Goal: Task Accomplishment & Management: Manage account settings

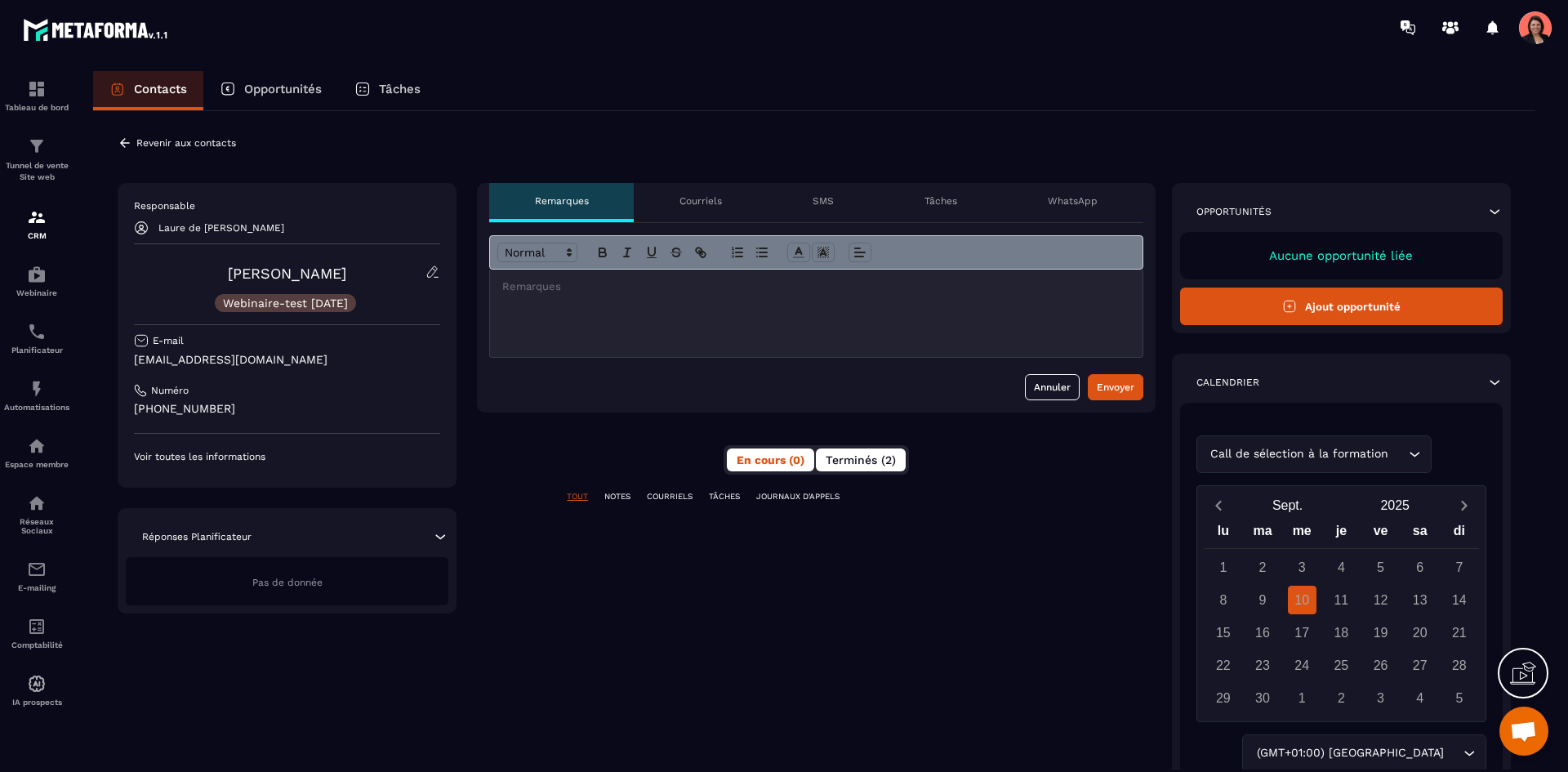
click at [882, 454] on span "Terminés (2)" at bounding box center [860, 460] width 70 height 13
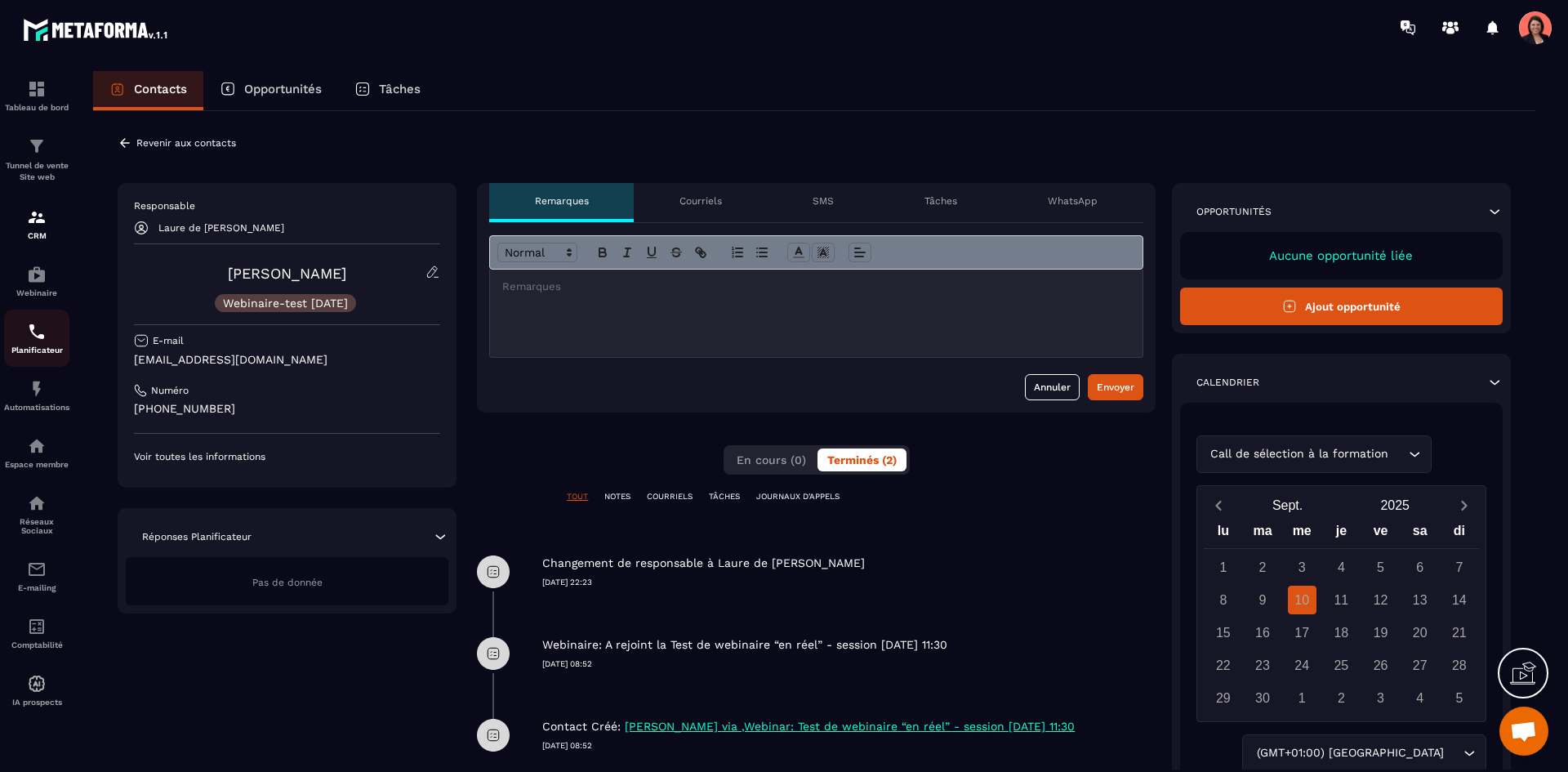
click at [44, 323] on img at bounding box center [37, 331] width 20 height 20
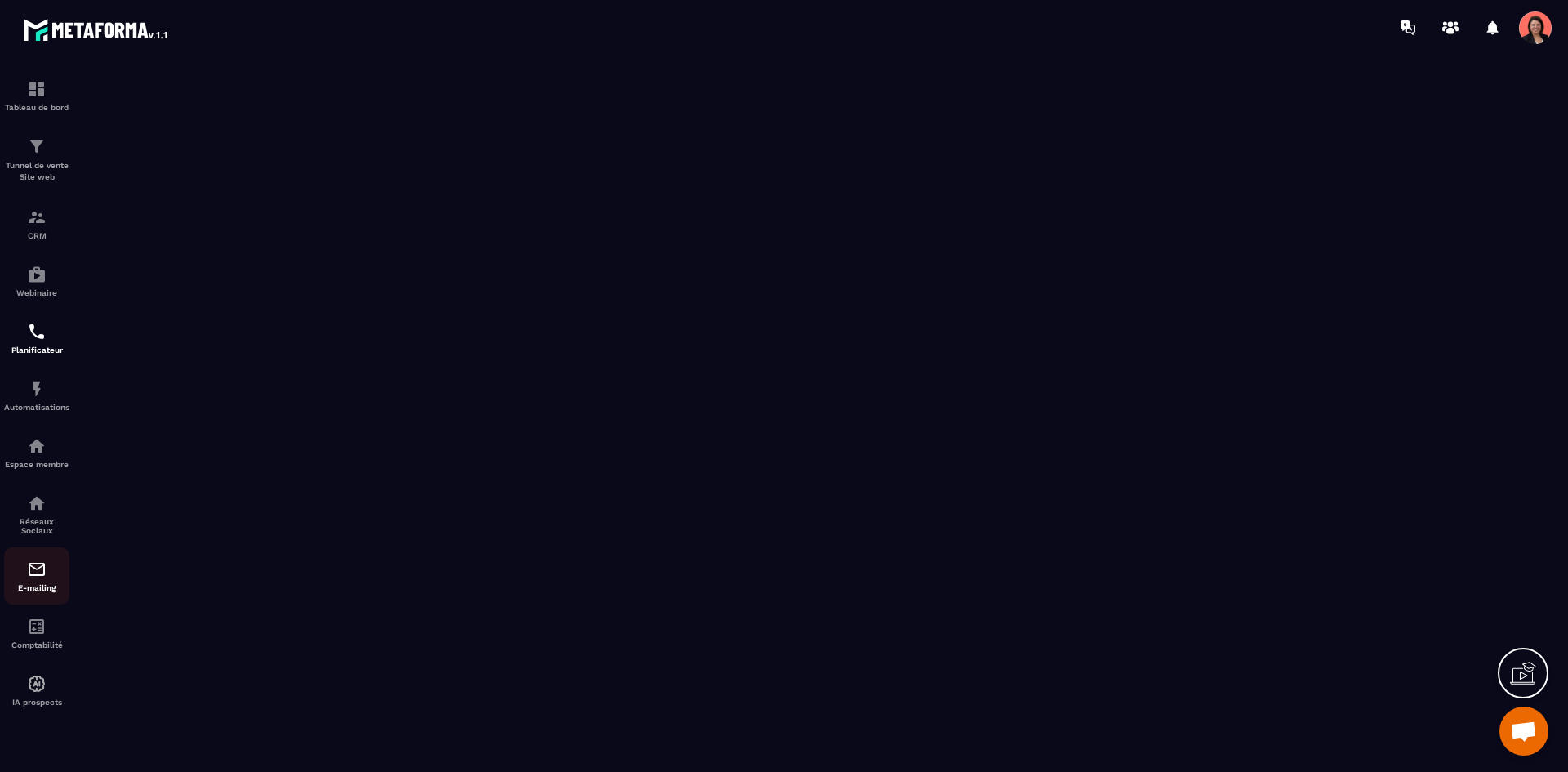
click at [42, 579] on div "E-mailing" at bounding box center [36, 576] width 65 height 33
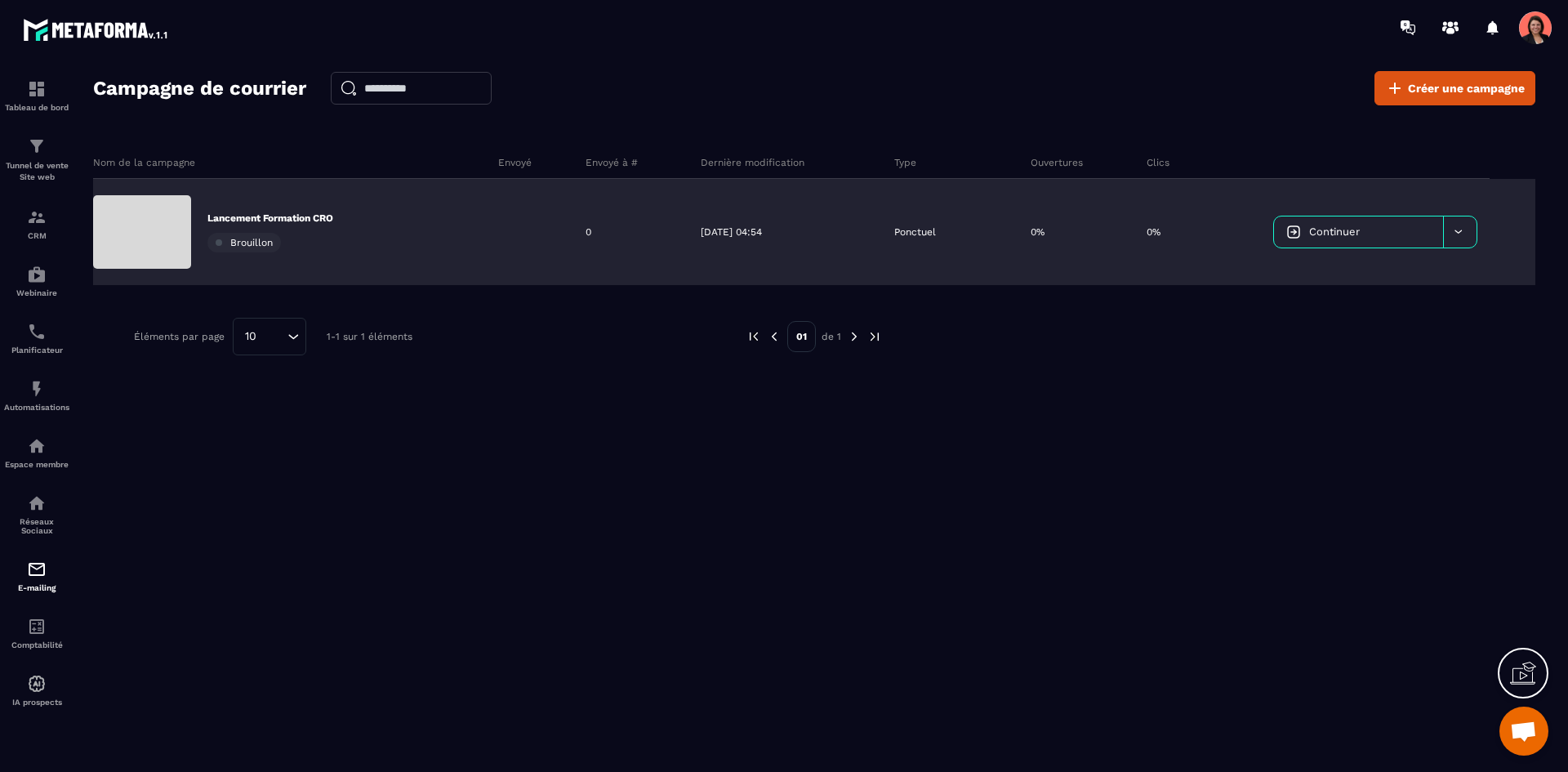
click at [384, 243] on div "Lancement Formation CRO Brouillon" at bounding box center [290, 232] width 392 height 107
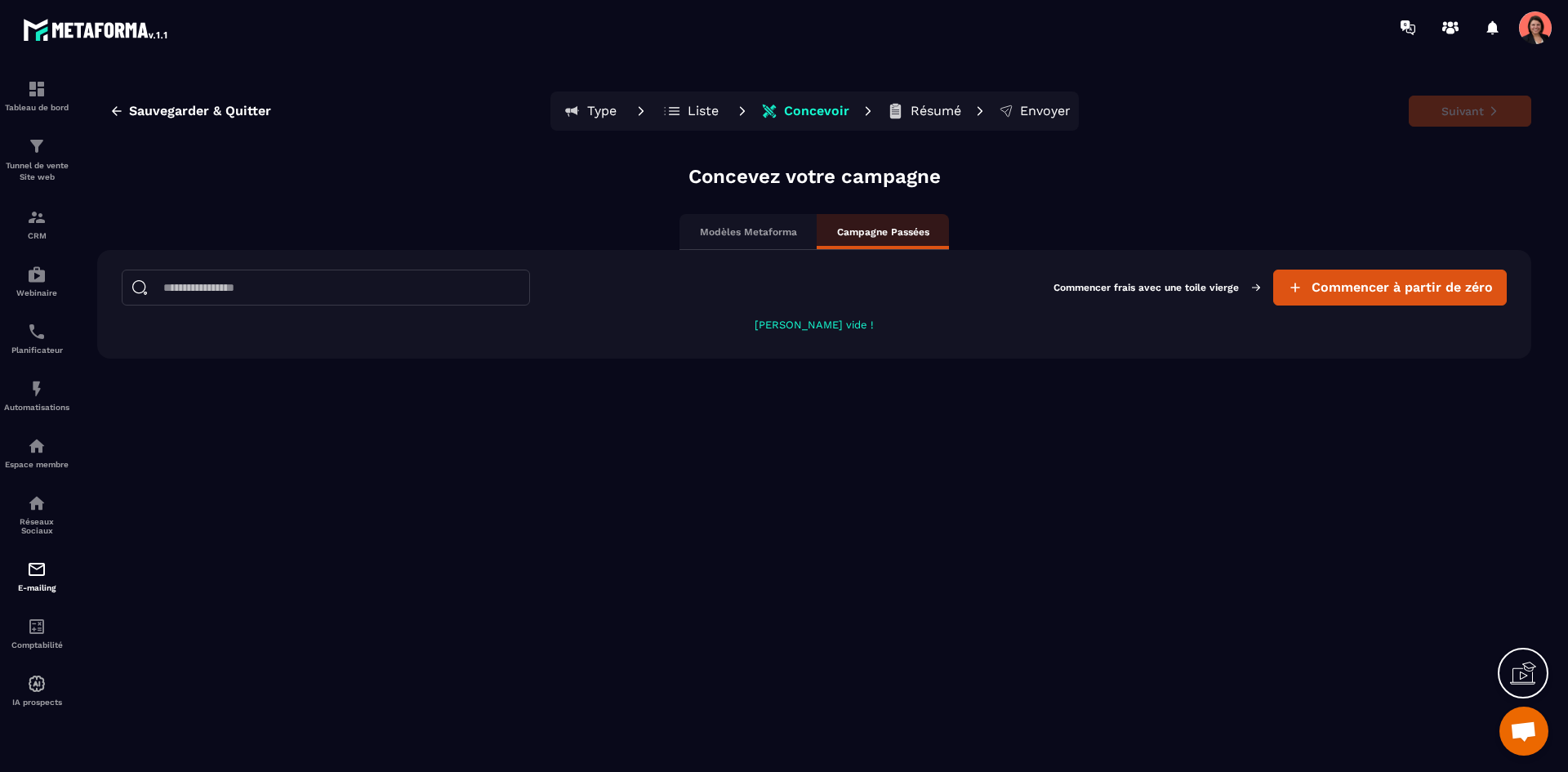
click at [805, 322] on p "[PERSON_NAME] vide !" at bounding box center [814, 325] width 1385 height 12
click at [752, 232] on p "Modèles Metaforma" at bounding box center [748, 232] width 97 height 13
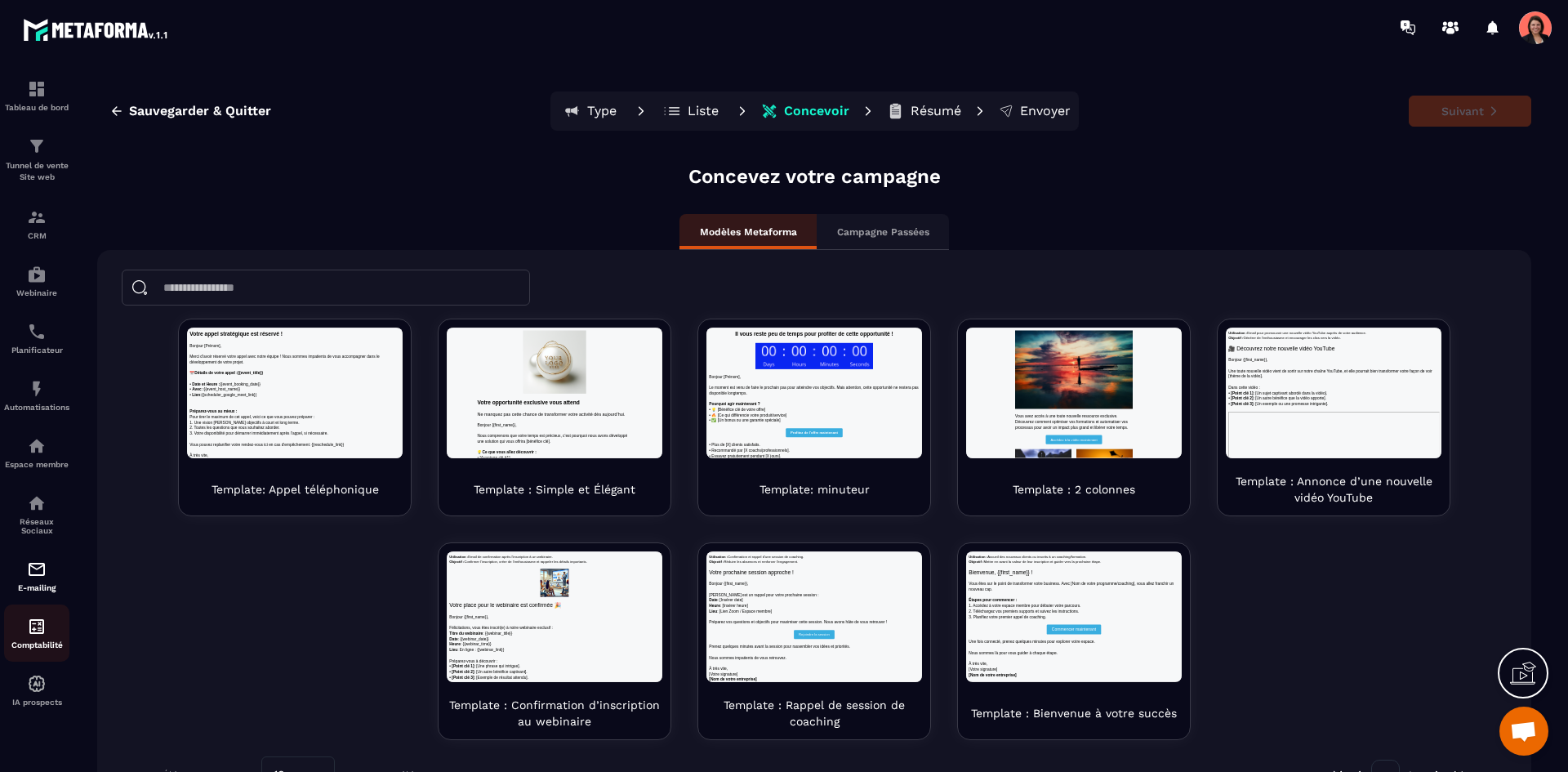
click at [34, 634] on img at bounding box center [37, 627] width 20 height 20
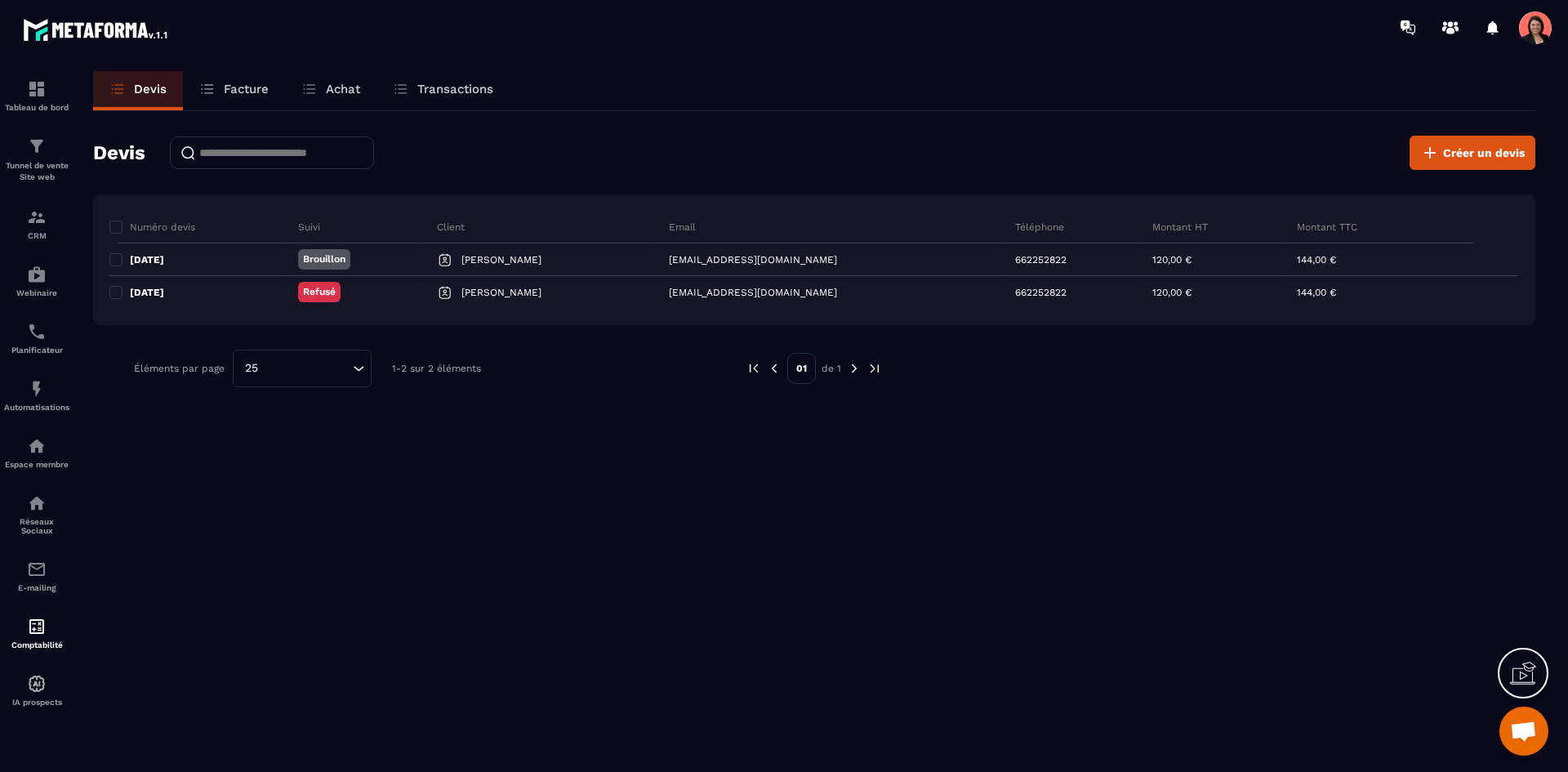
click at [241, 82] on p "Facture" at bounding box center [246, 90] width 45 height 15
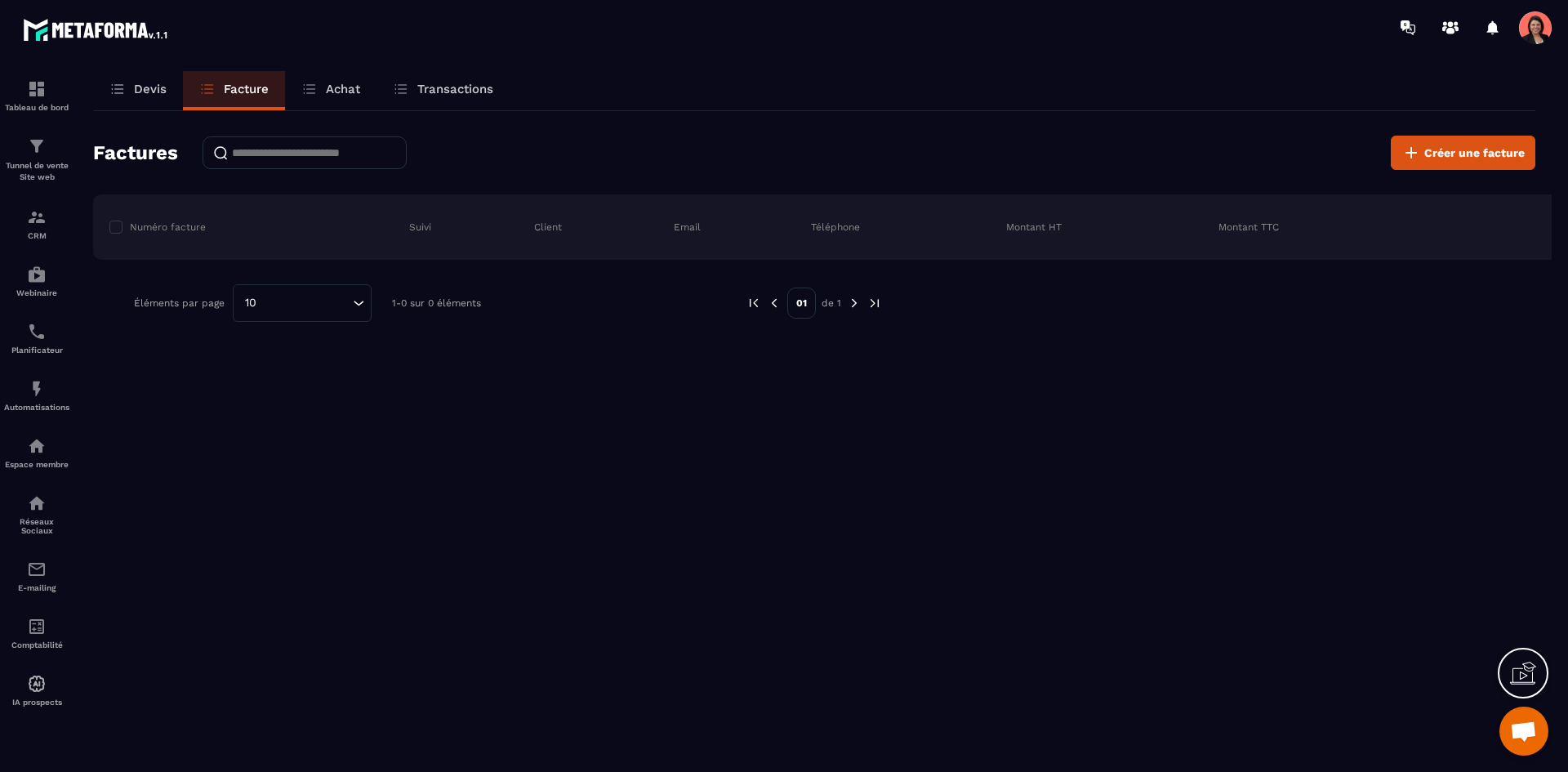
click at [136, 86] on p "Devis" at bounding box center [150, 90] width 33 height 15
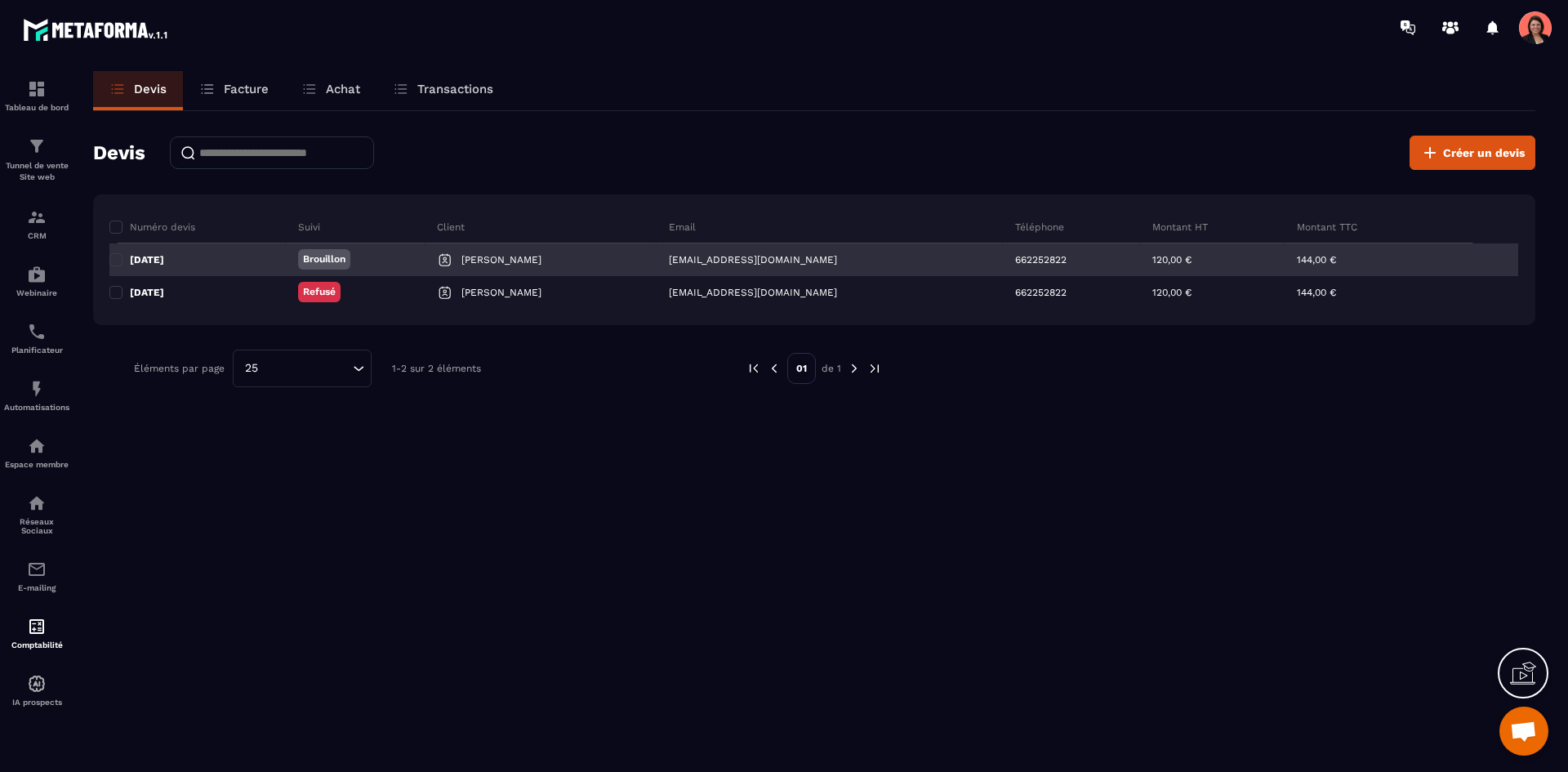
click at [575, 256] on div "[PERSON_NAME]" at bounding box center [541, 260] width 232 height 33
click at [345, 264] on p "Brouillon" at bounding box center [324, 260] width 42 height 14
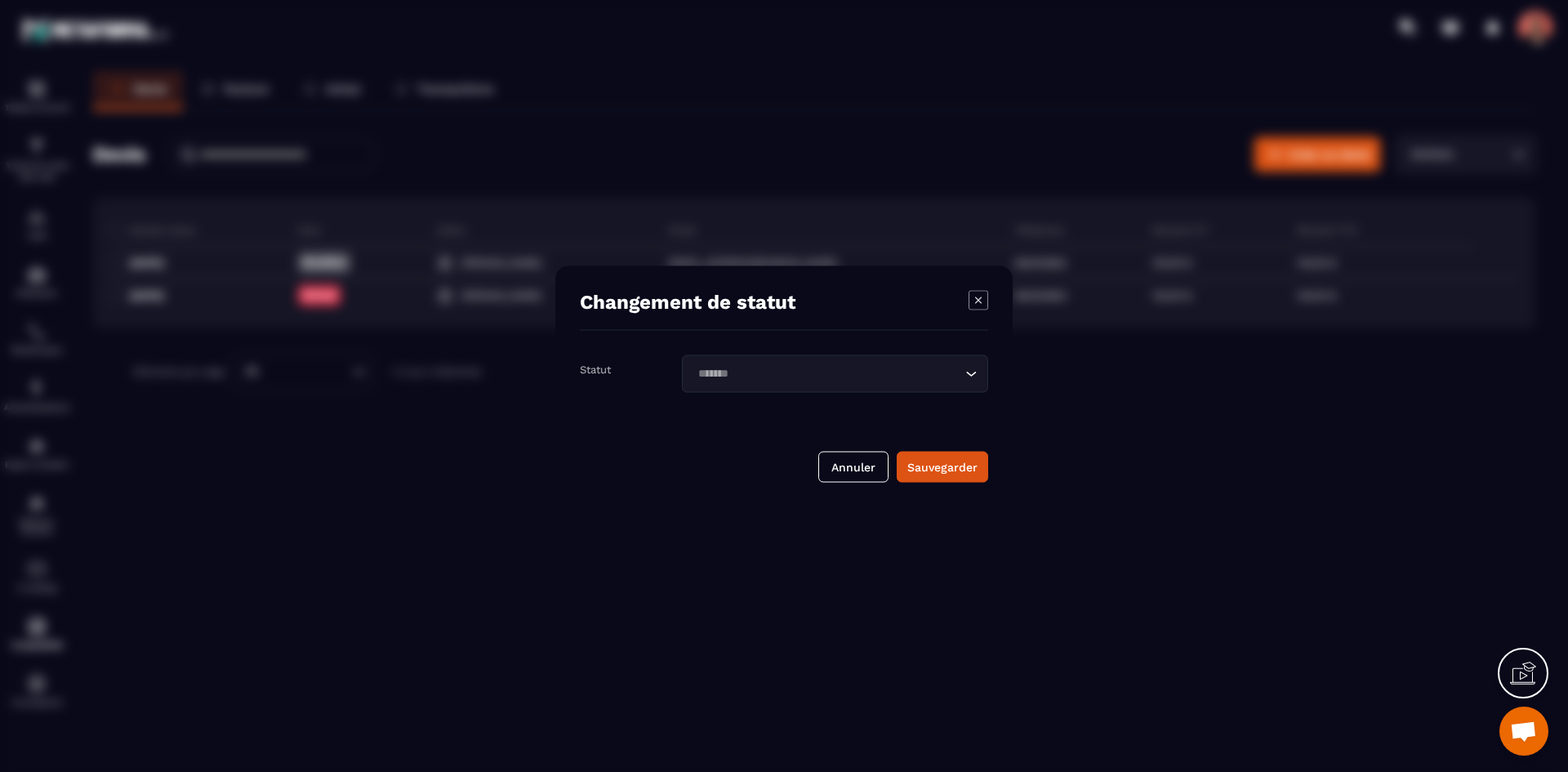
click at [417, 268] on div "Modal window" at bounding box center [784, 386] width 1568 height 772
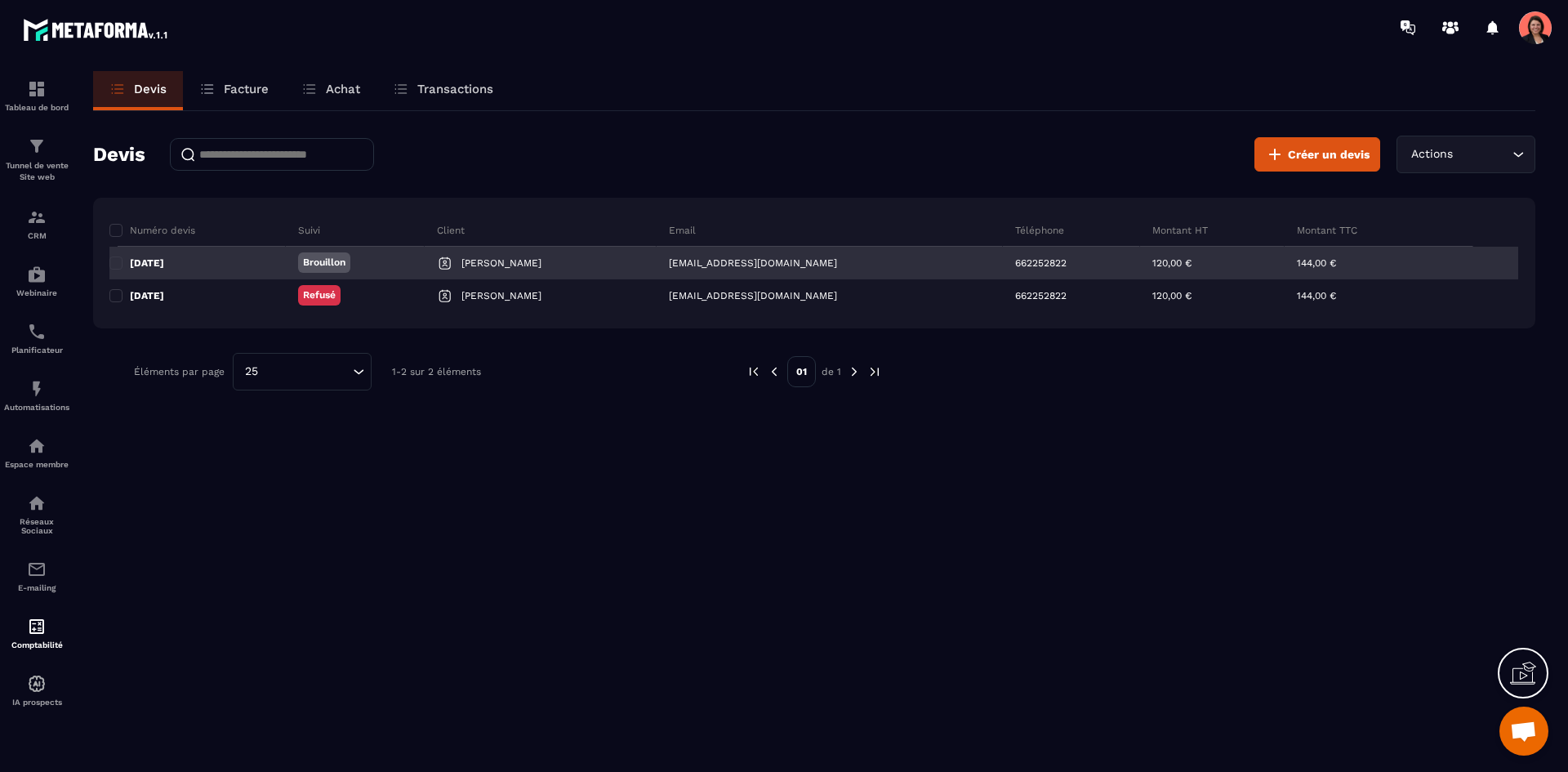
click at [143, 259] on p "[DATE]" at bounding box center [147, 263] width 34 height 13
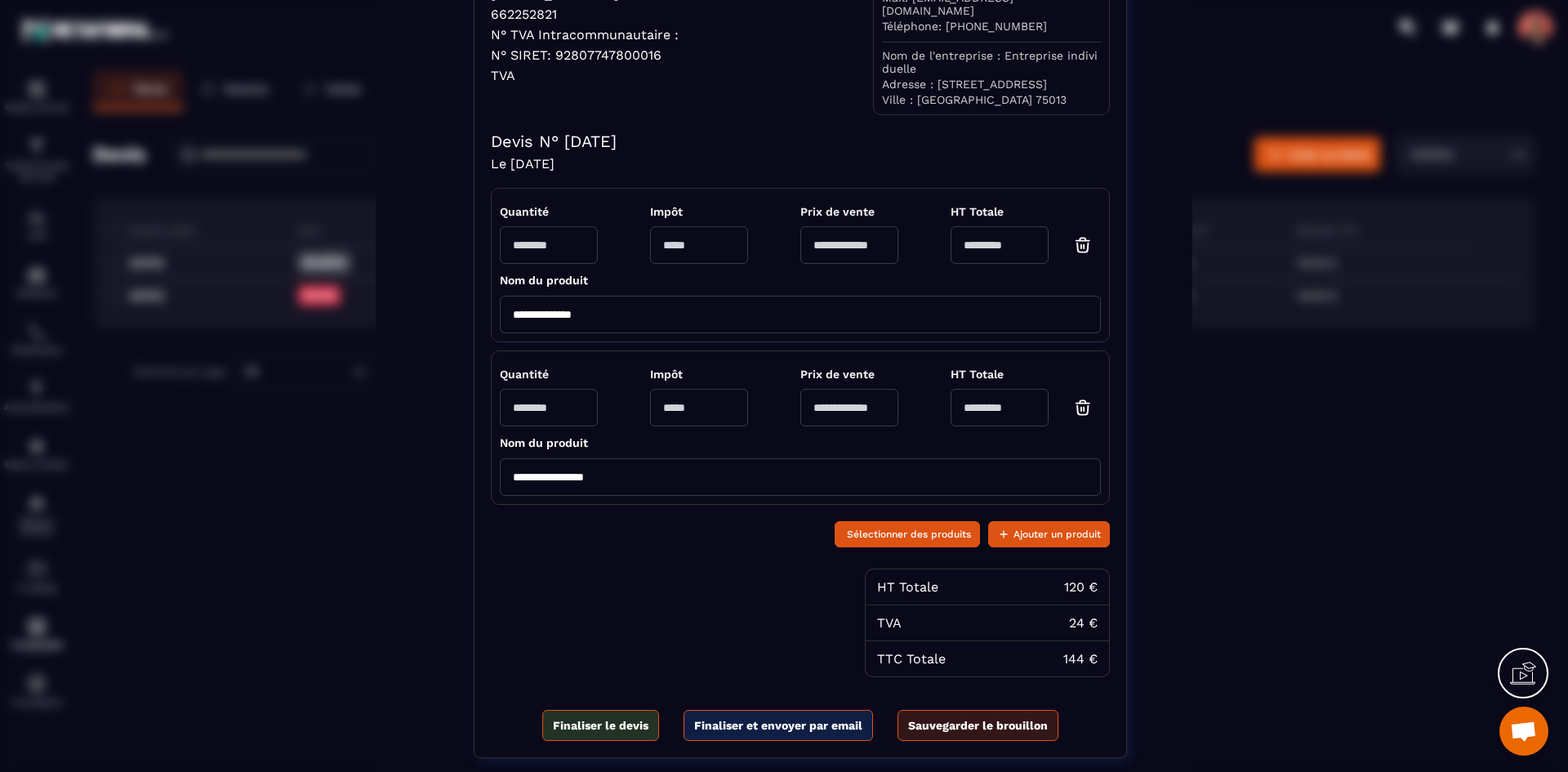
scroll to position [406, 0]
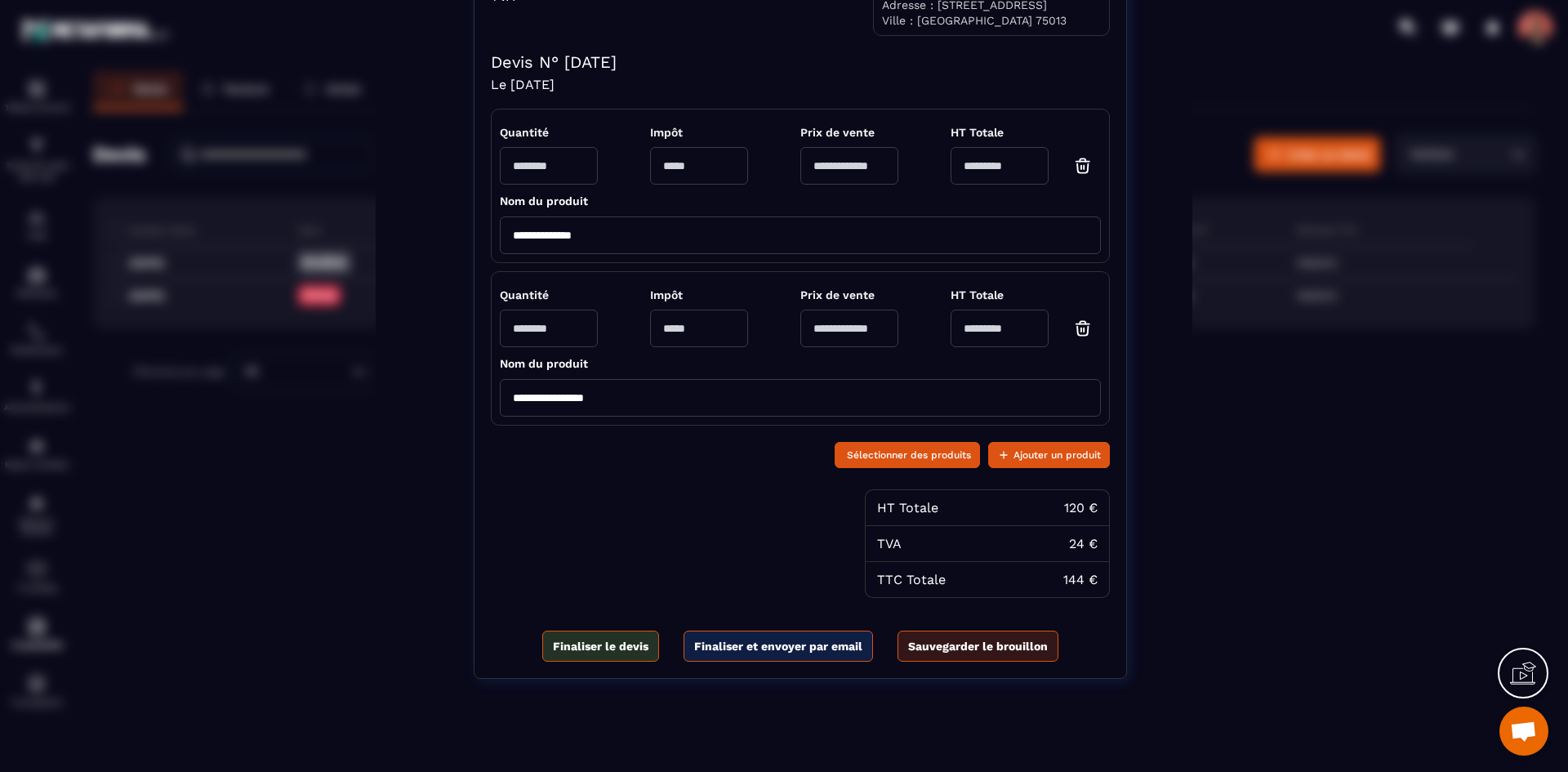
click at [384, 544] on section "**********" at bounding box center [784, 190] width 817 height 1191
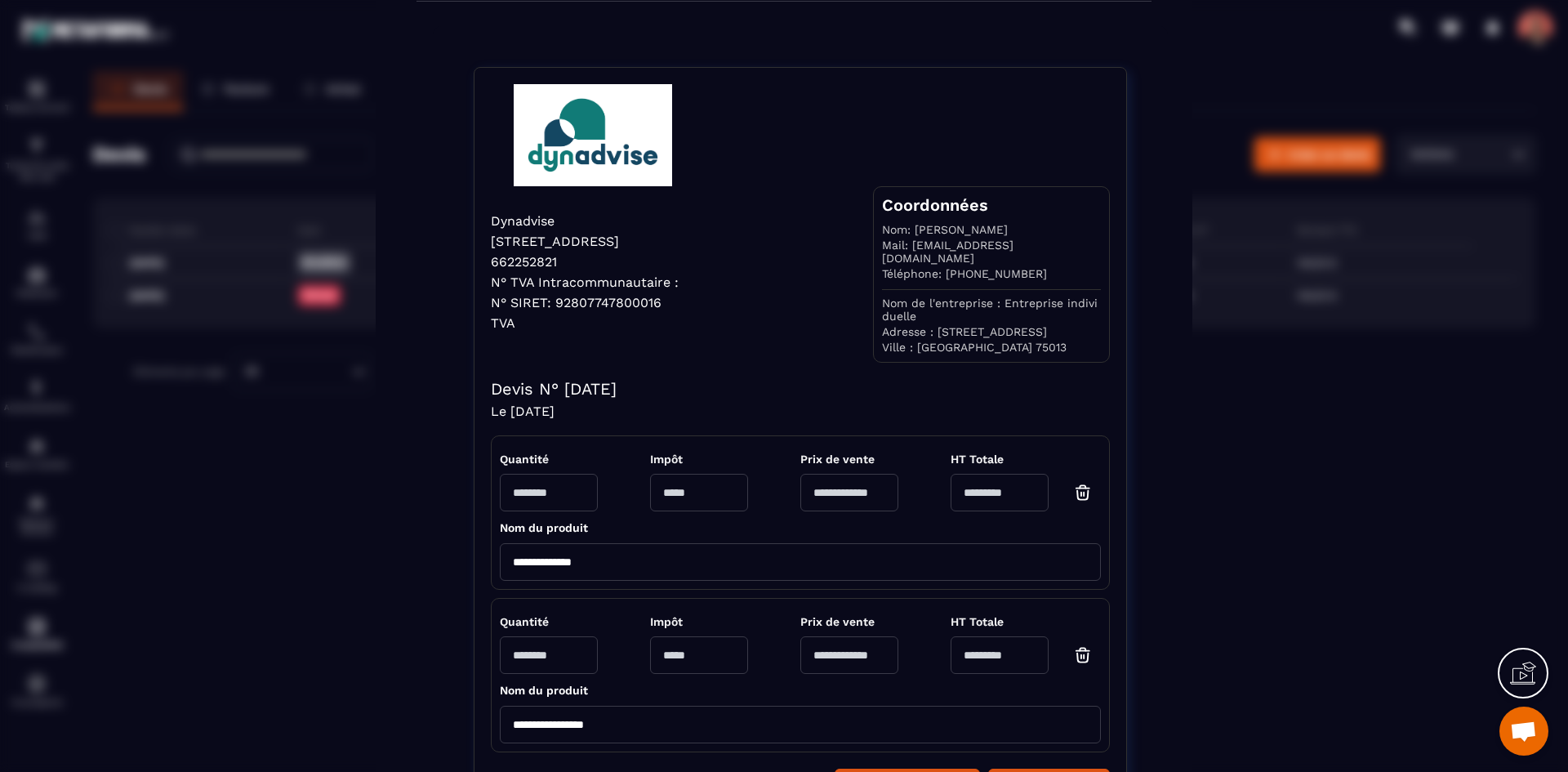
click at [359, 495] on div "**********" at bounding box center [784, 516] width 1568 height 1191
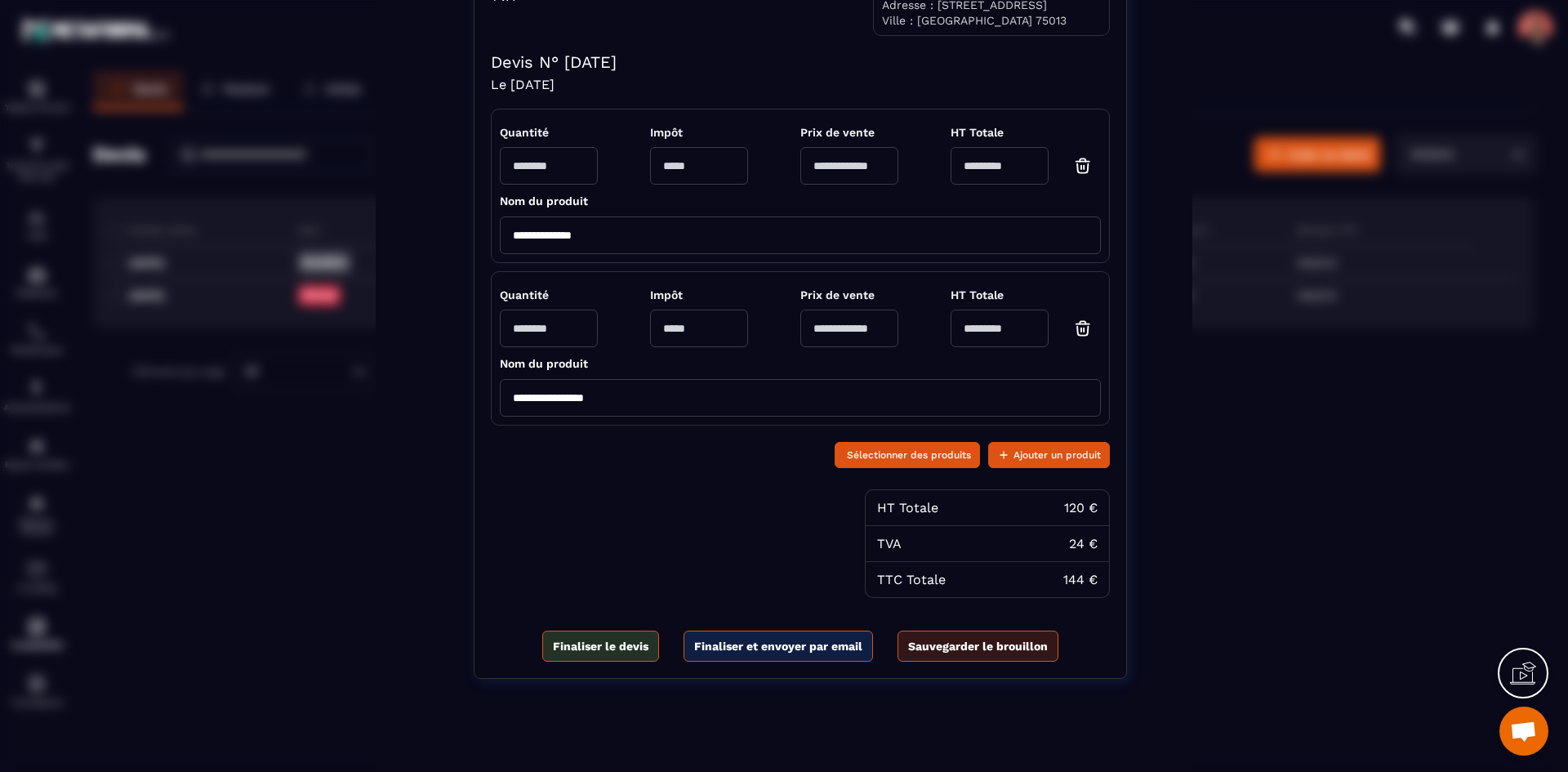
click at [1335, 408] on div "**********" at bounding box center [784, 190] width 1568 height 1191
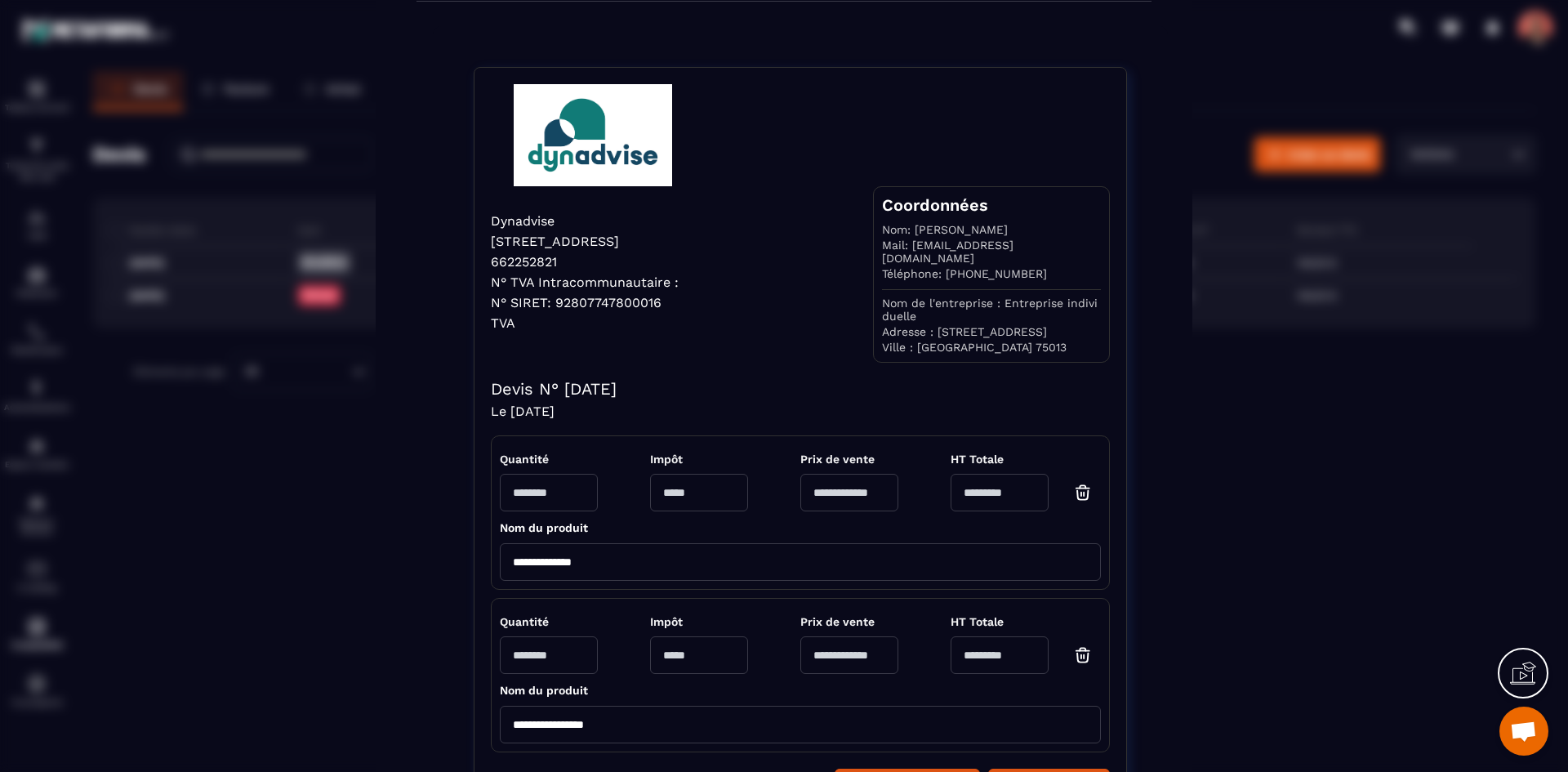
scroll to position [0, 0]
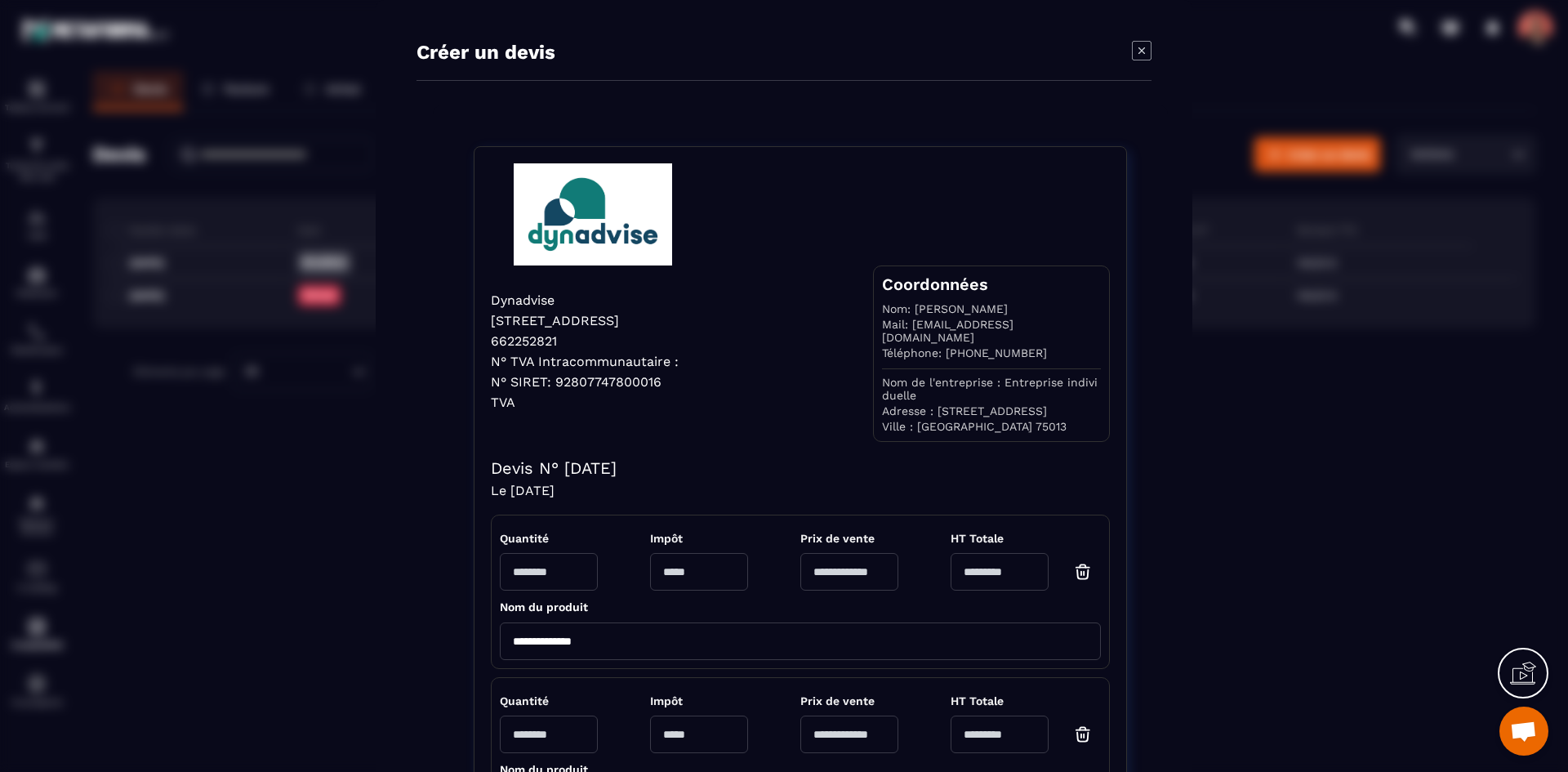
click at [1143, 54] on icon "Modal window" at bounding box center [1142, 50] width 20 height 20
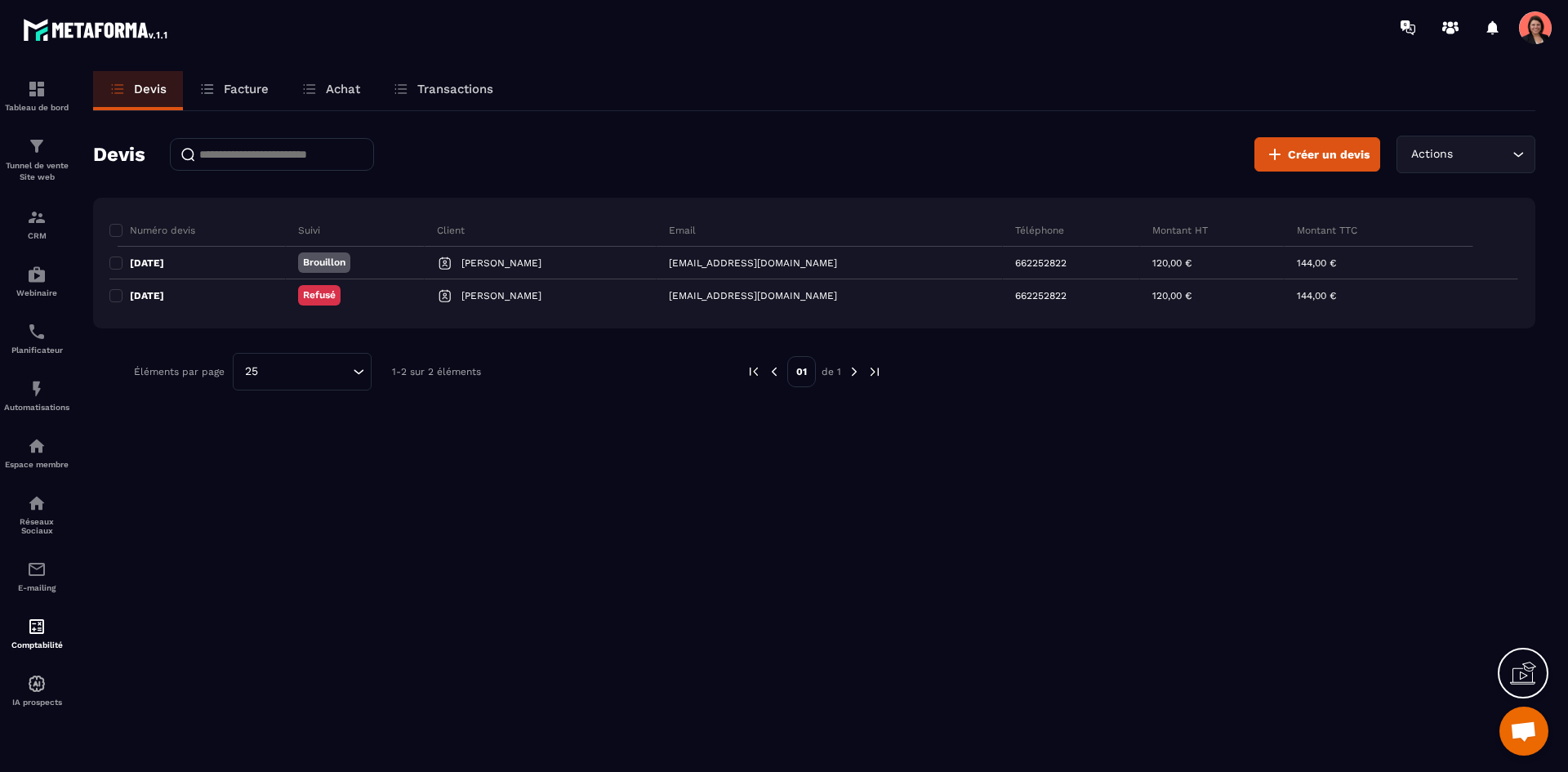
click at [1536, 26] on span at bounding box center [1535, 27] width 33 height 33
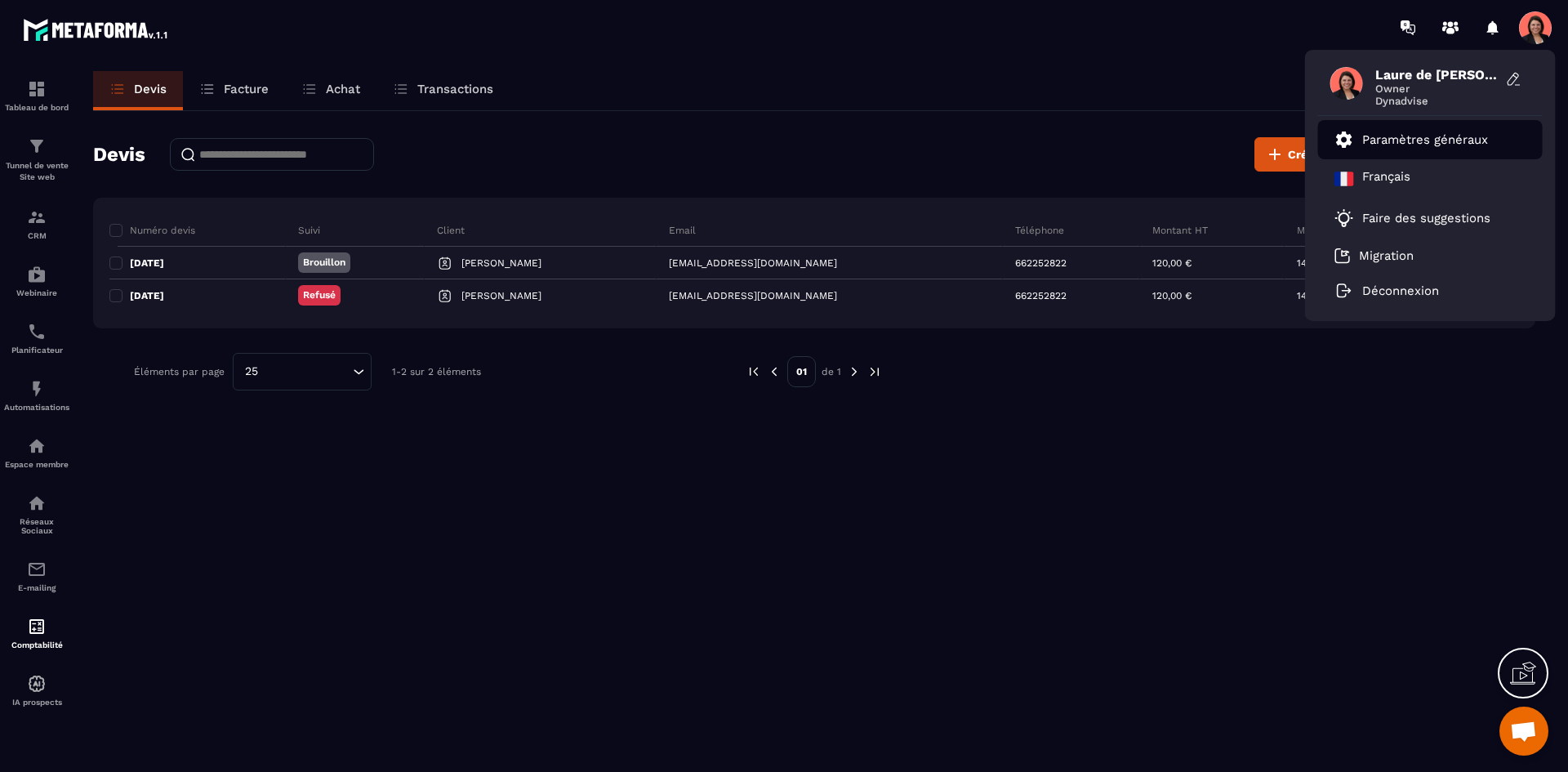
click at [1428, 137] on p "Paramètres généraux" at bounding box center [1425, 140] width 125 height 15
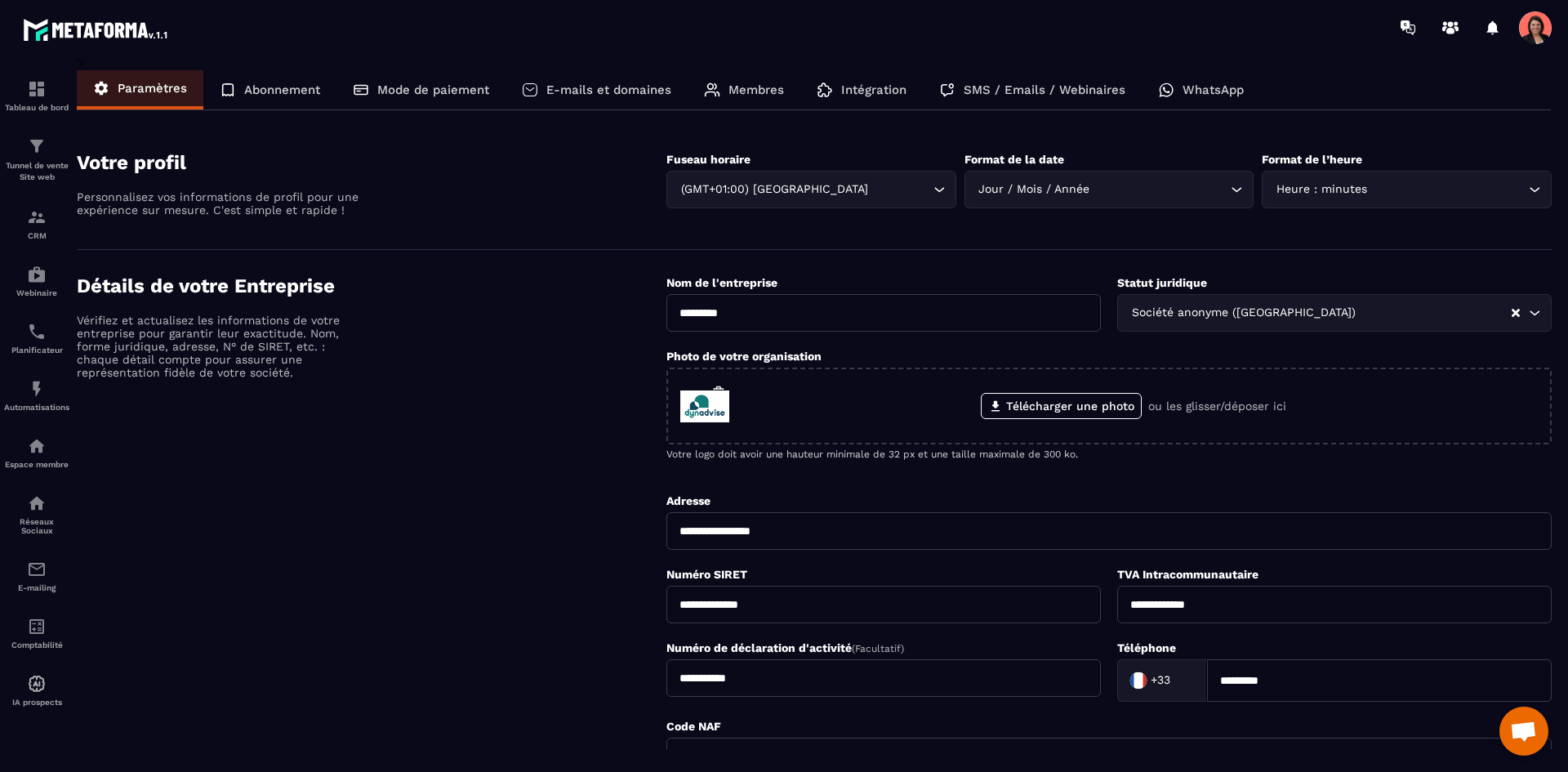
click at [266, 84] on p "Abonnement" at bounding box center [282, 90] width 76 height 15
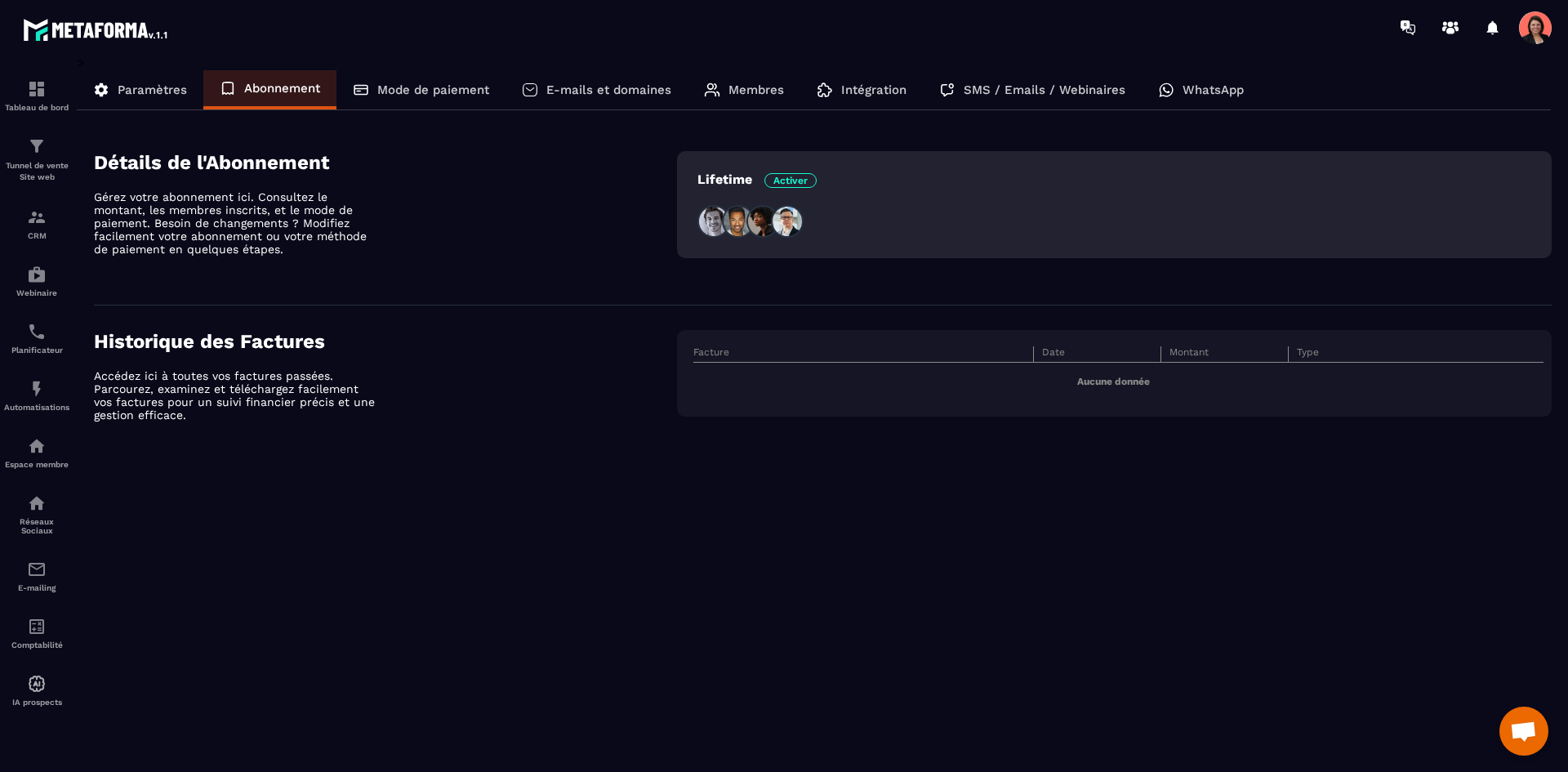
click at [417, 90] on p "Mode de paiement" at bounding box center [433, 90] width 112 height 15
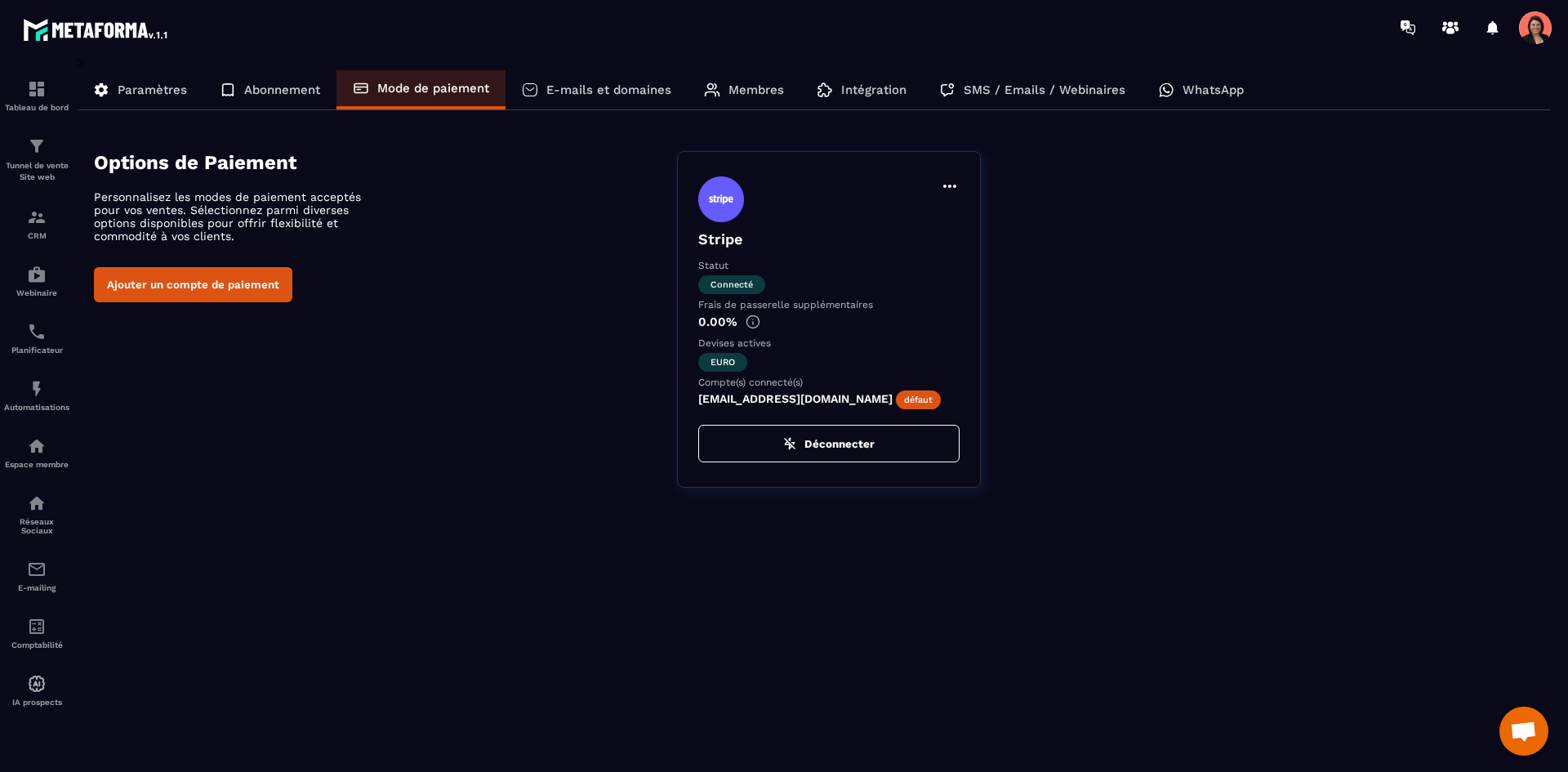
click at [604, 91] on p "E-mails et domaines" at bounding box center [609, 90] width 125 height 15
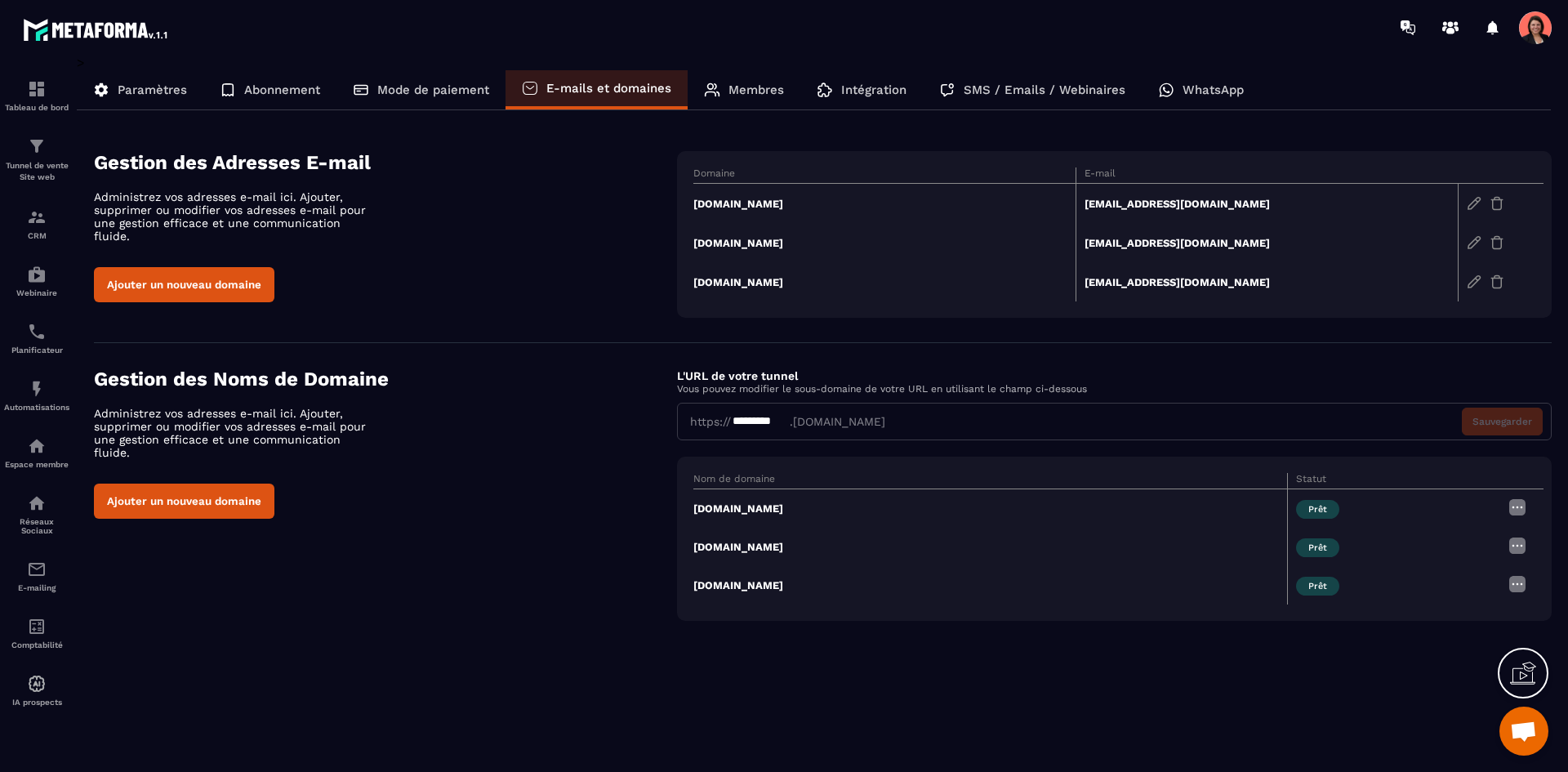
click at [741, 103] on div "Membres" at bounding box center [743, 90] width 112 height 40
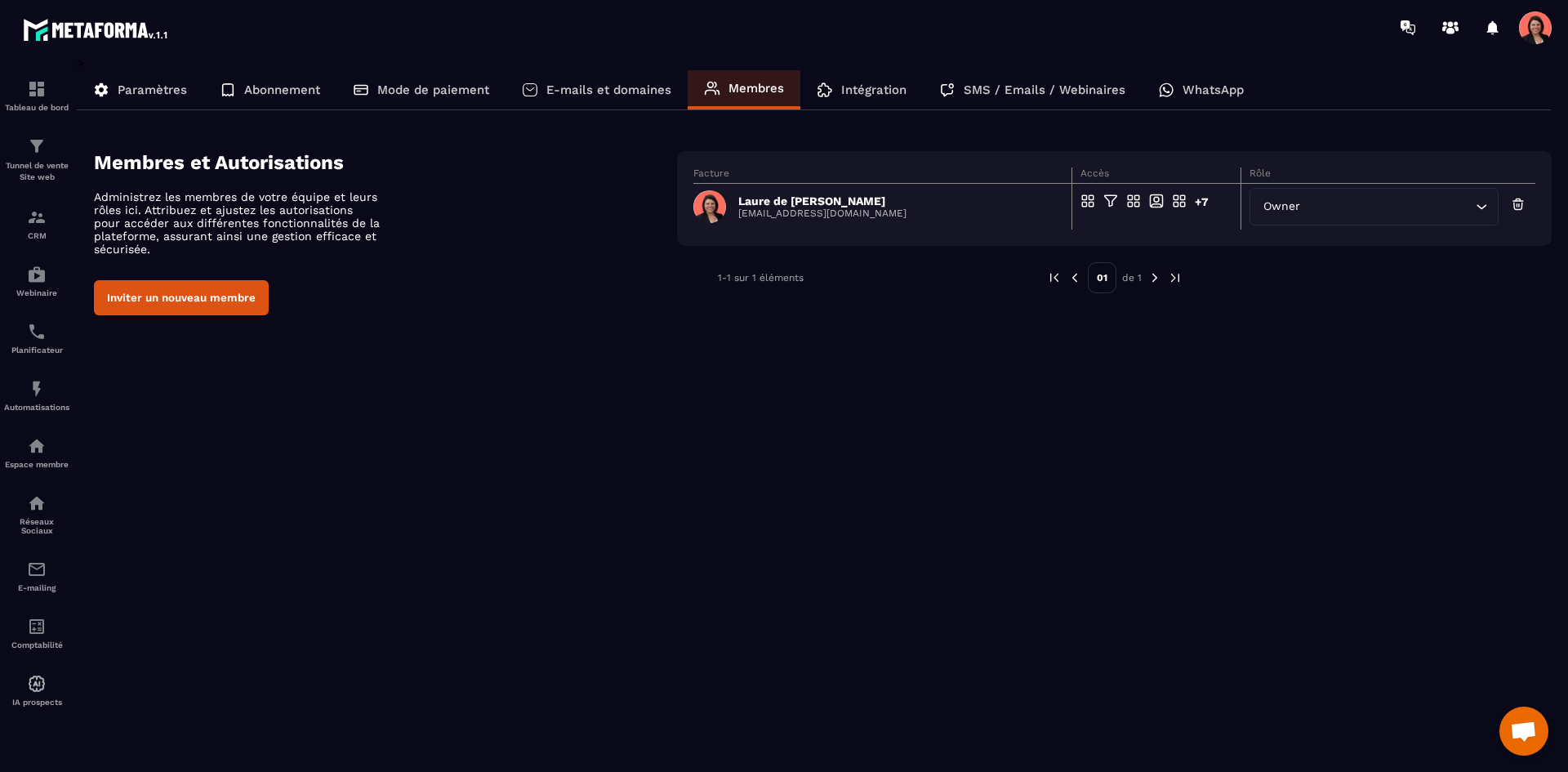
click at [825, 82] on icon at bounding box center [825, 90] width 16 height 16
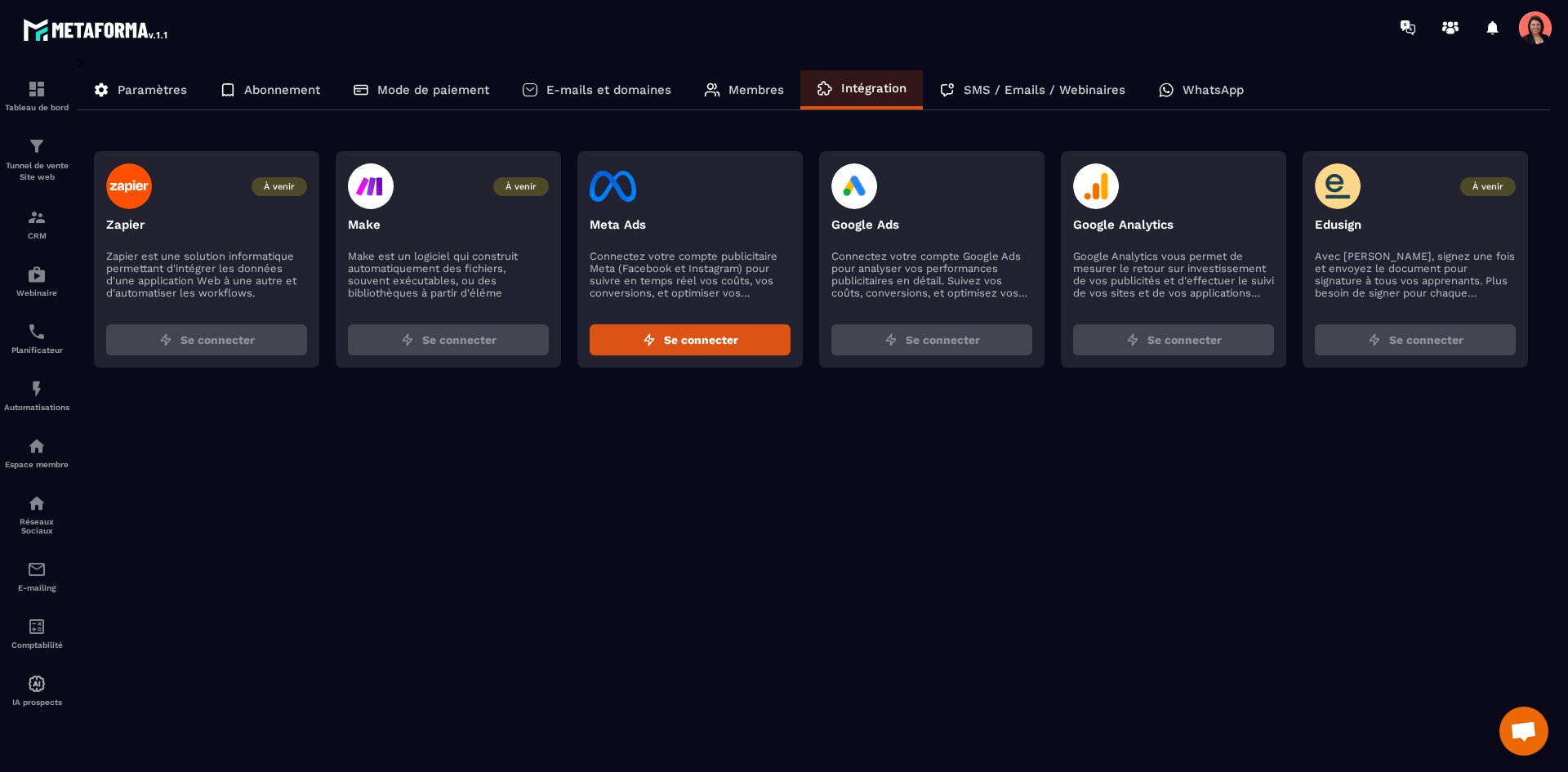
click at [994, 96] on p "SMS / Emails / Webinaires" at bounding box center [1044, 90] width 161 height 15
